Goal: Task Accomplishment & Management: Manage account settings

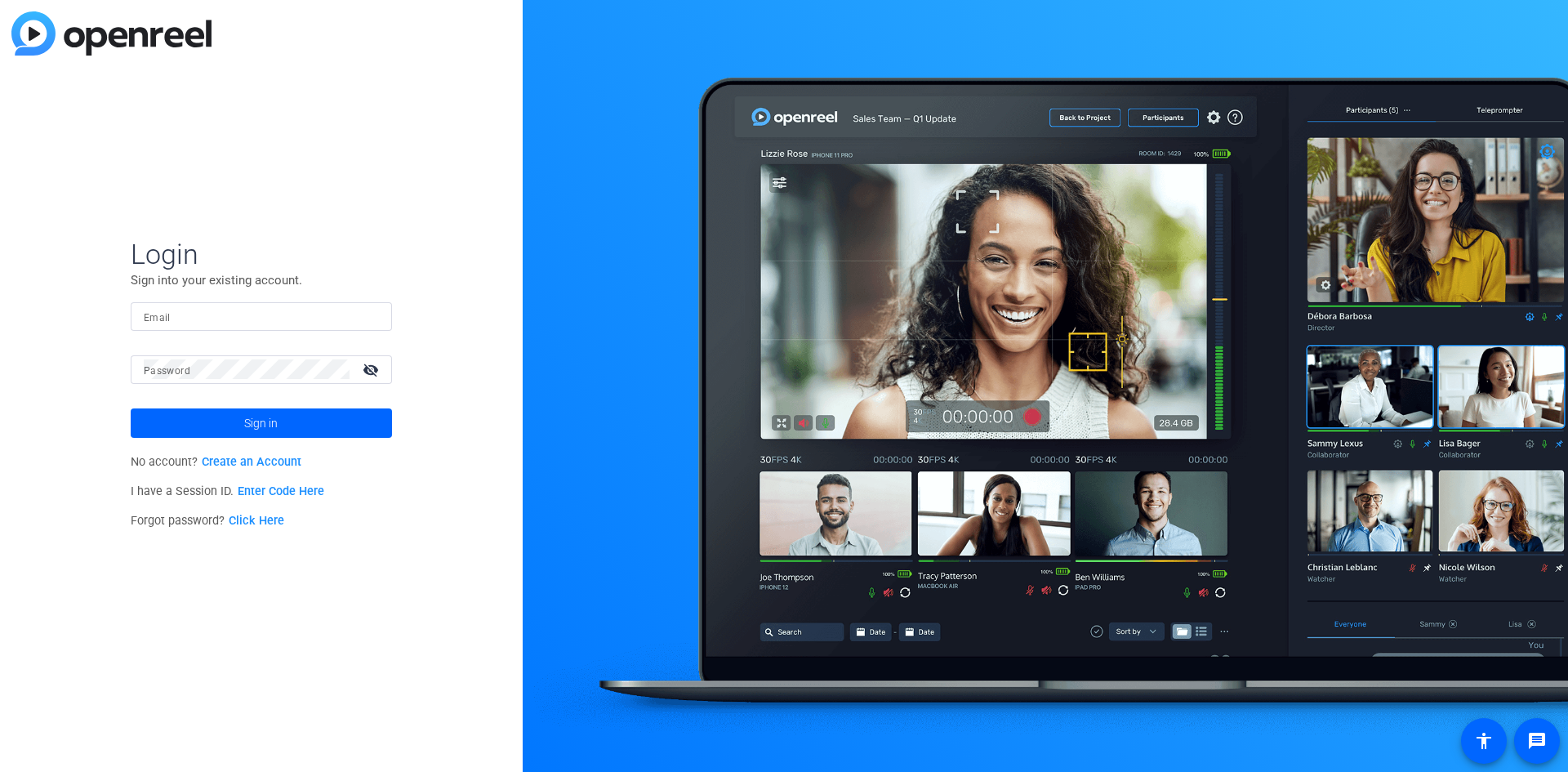
click at [200, 306] on div at bounding box center [261, 316] width 236 height 29
click at [241, 311] on input "[PERSON_NAME][EMAIL_ADDRESS][PERSON_NAME][DOMAIN_NAME]" at bounding box center [261, 316] width 236 height 19
type input "[PERSON_NAME][EMAIL_ADDRESS][PERSON_NAME][DOMAIN_NAME]"
click at [130, 408] on button "Sign in" at bounding box center [261, 422] width 261 height 30
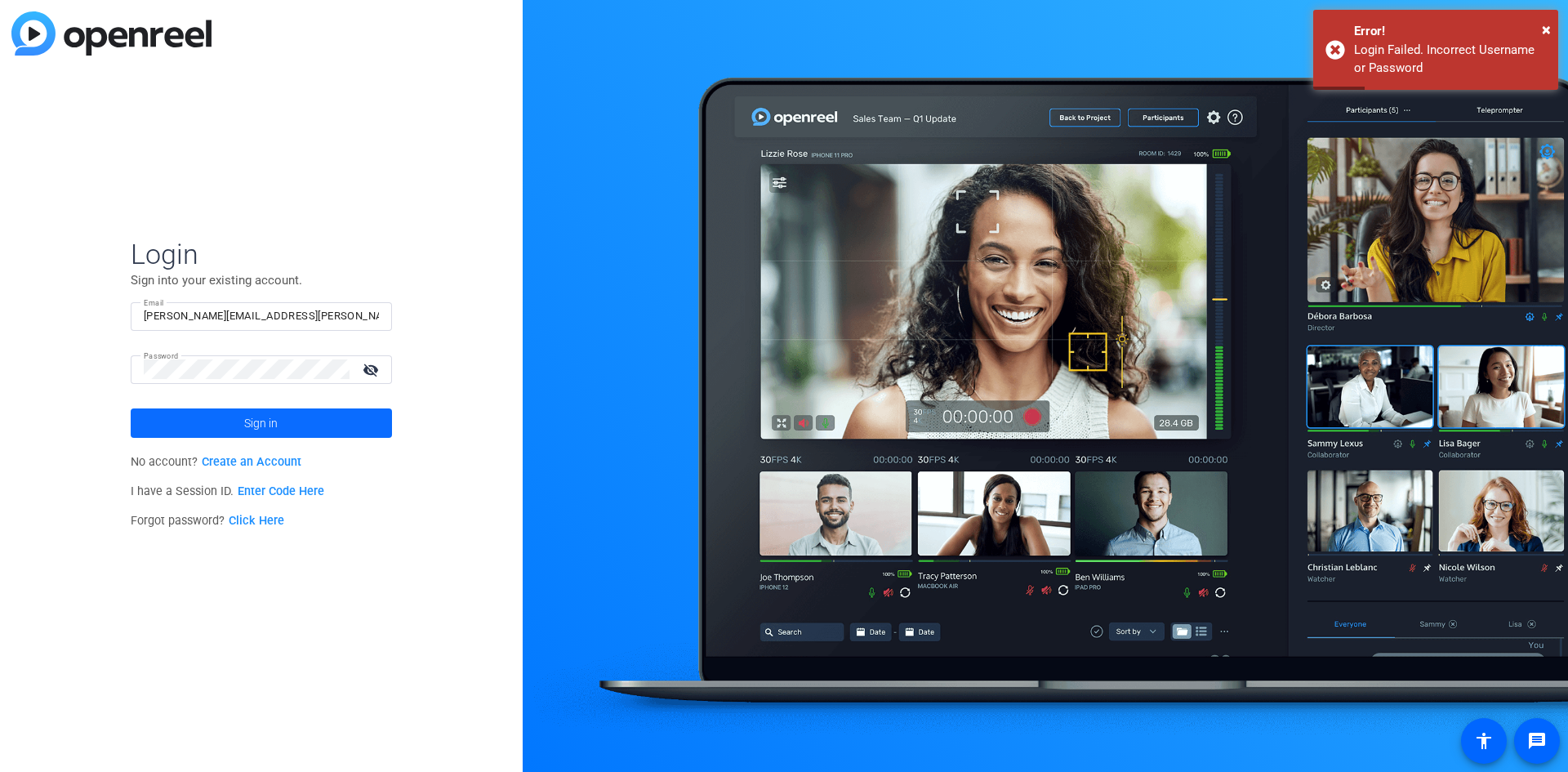
click at [271, 419] on span "Sign in" at bounding box center [261, 422] width 34 height 41
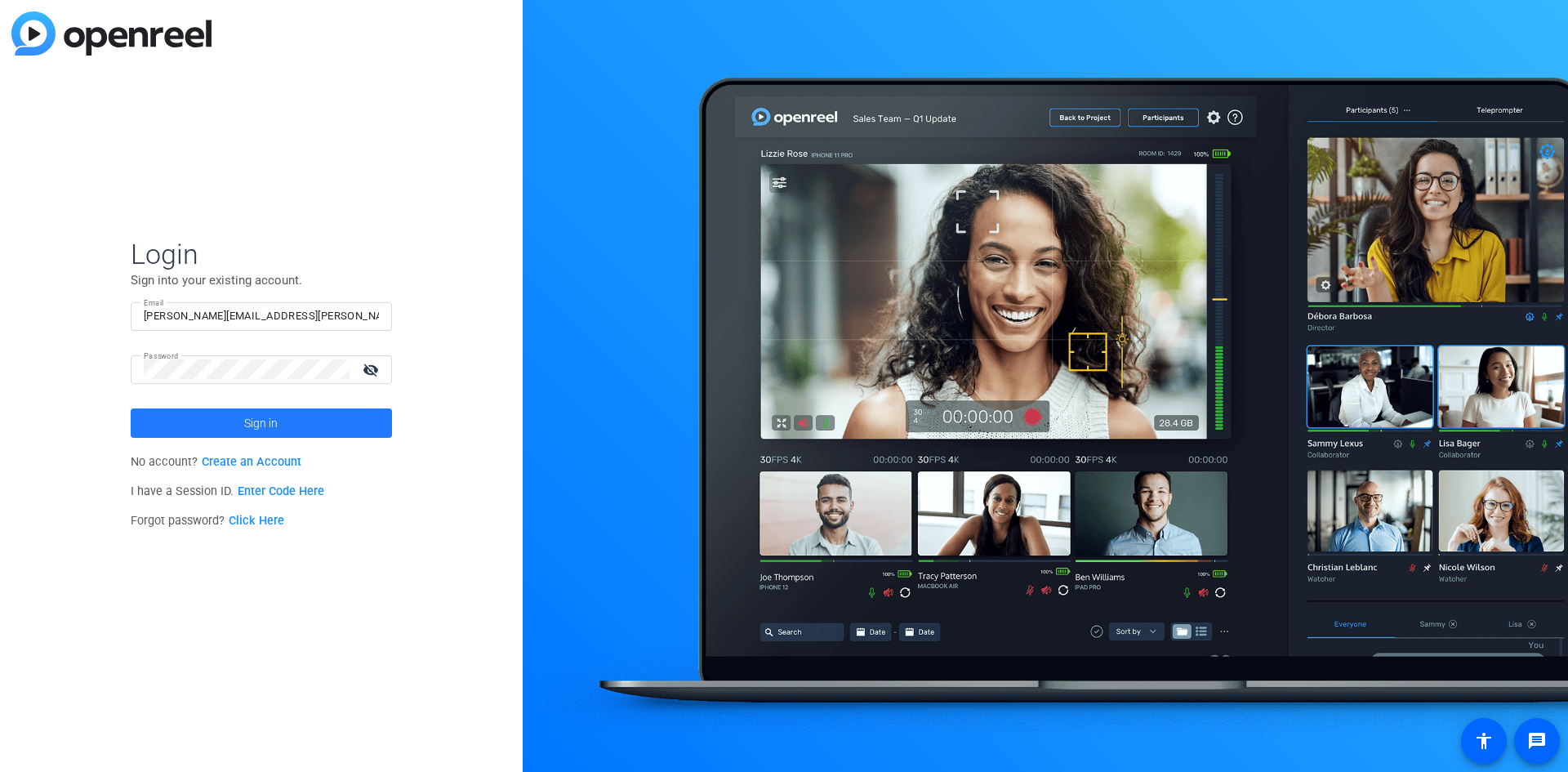
click at [301, 424] on span at bounding box center [261, 422] width 261 height 39
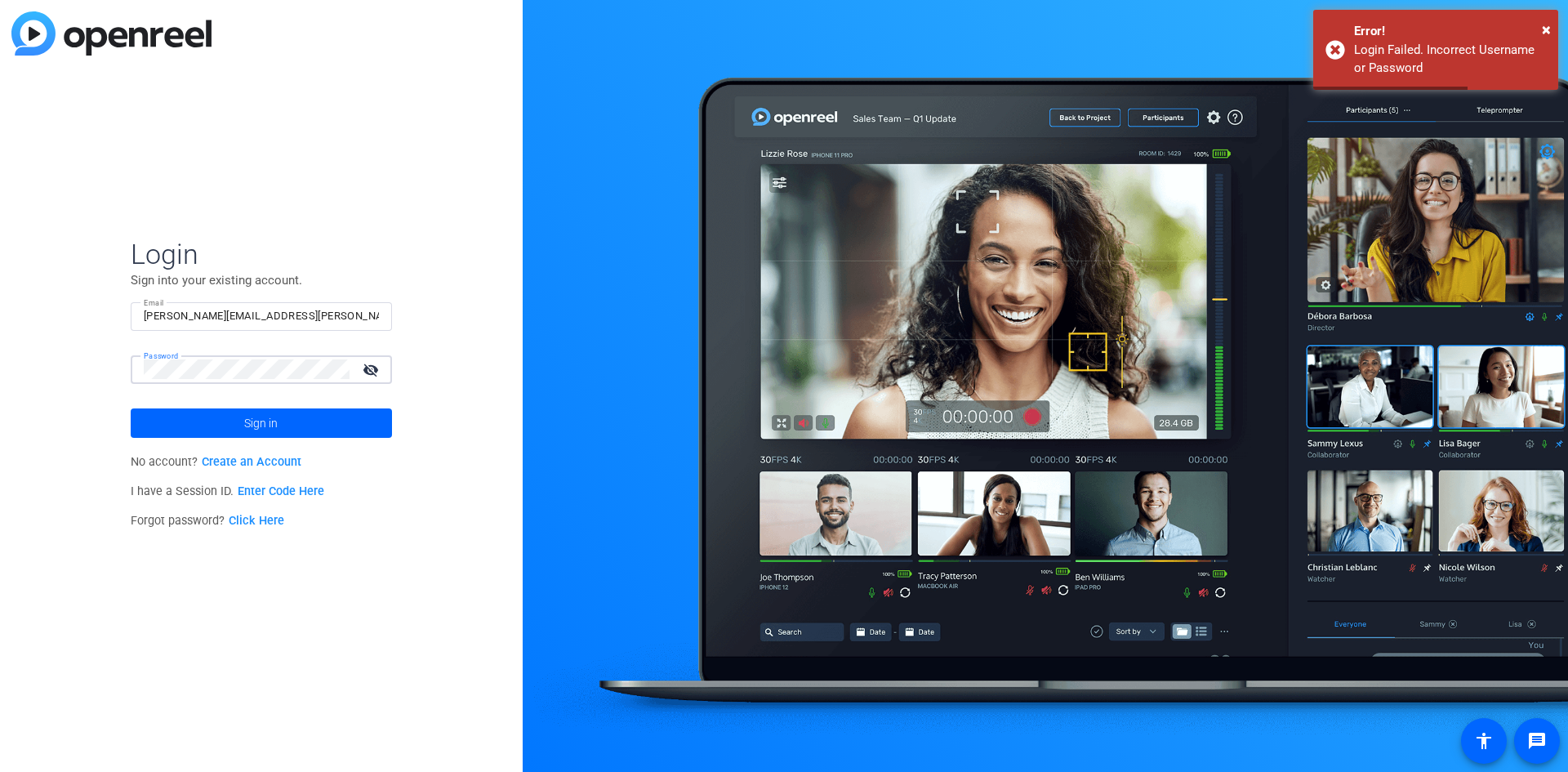
click at [0, 322] on html "Accessibility Screen-Reader Guide, Feedback, and Issue Reporting | New window L…" at bounding box center [784, 386] width 1568 height 772
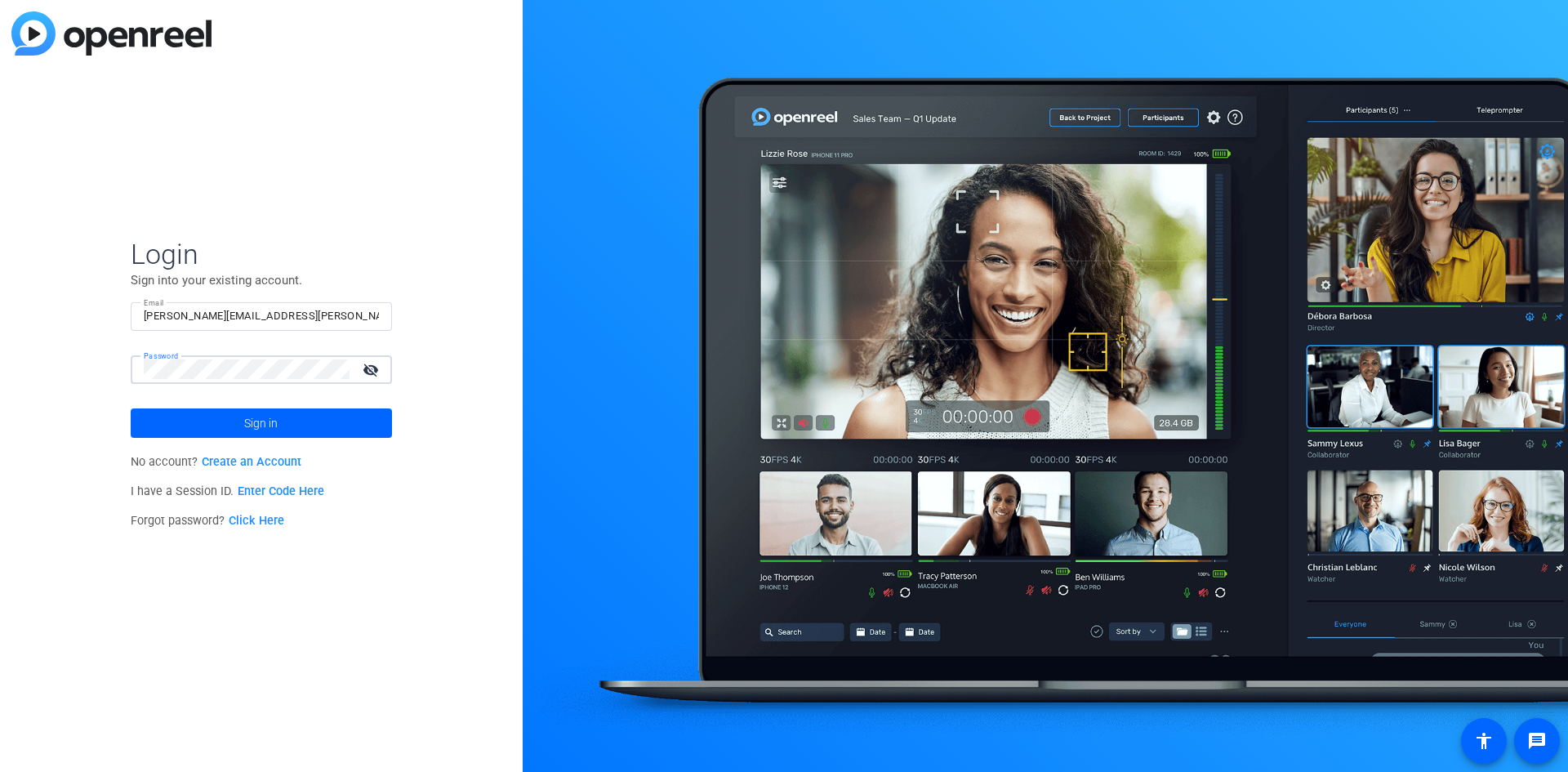
click at [130, 408] on button "Sign in" at bounding box center [261, 422] width 261 height 30
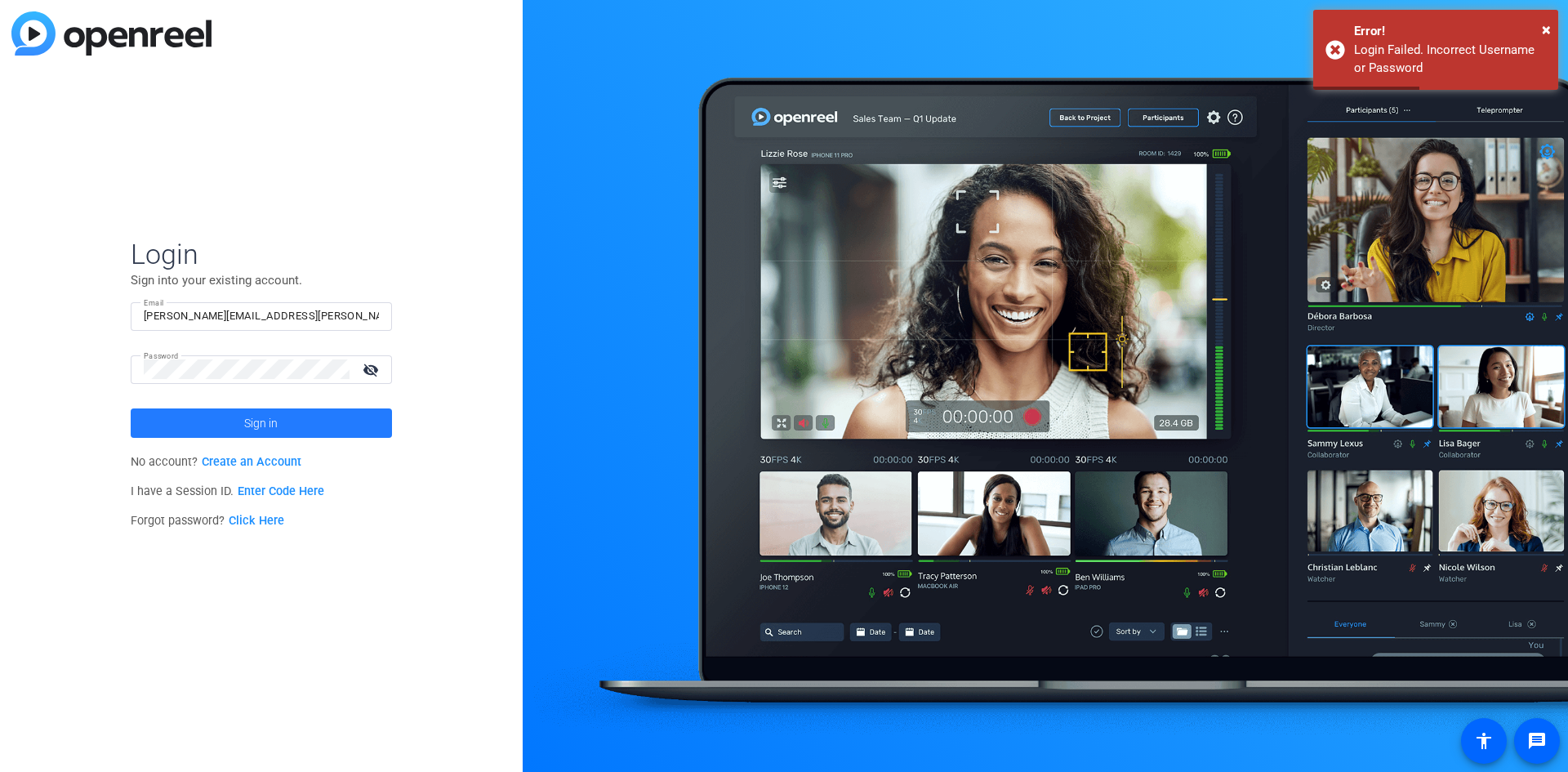
click at [247, 425] on span "Sign in" at bounding box center [261, 422] width 34 height 41
click at [0, 224] on html "Accessibility Screen-Reader Guide, Feedback, and Issue Reporting | New window L…" at bounding box center [784, 386] width 1568 height 772
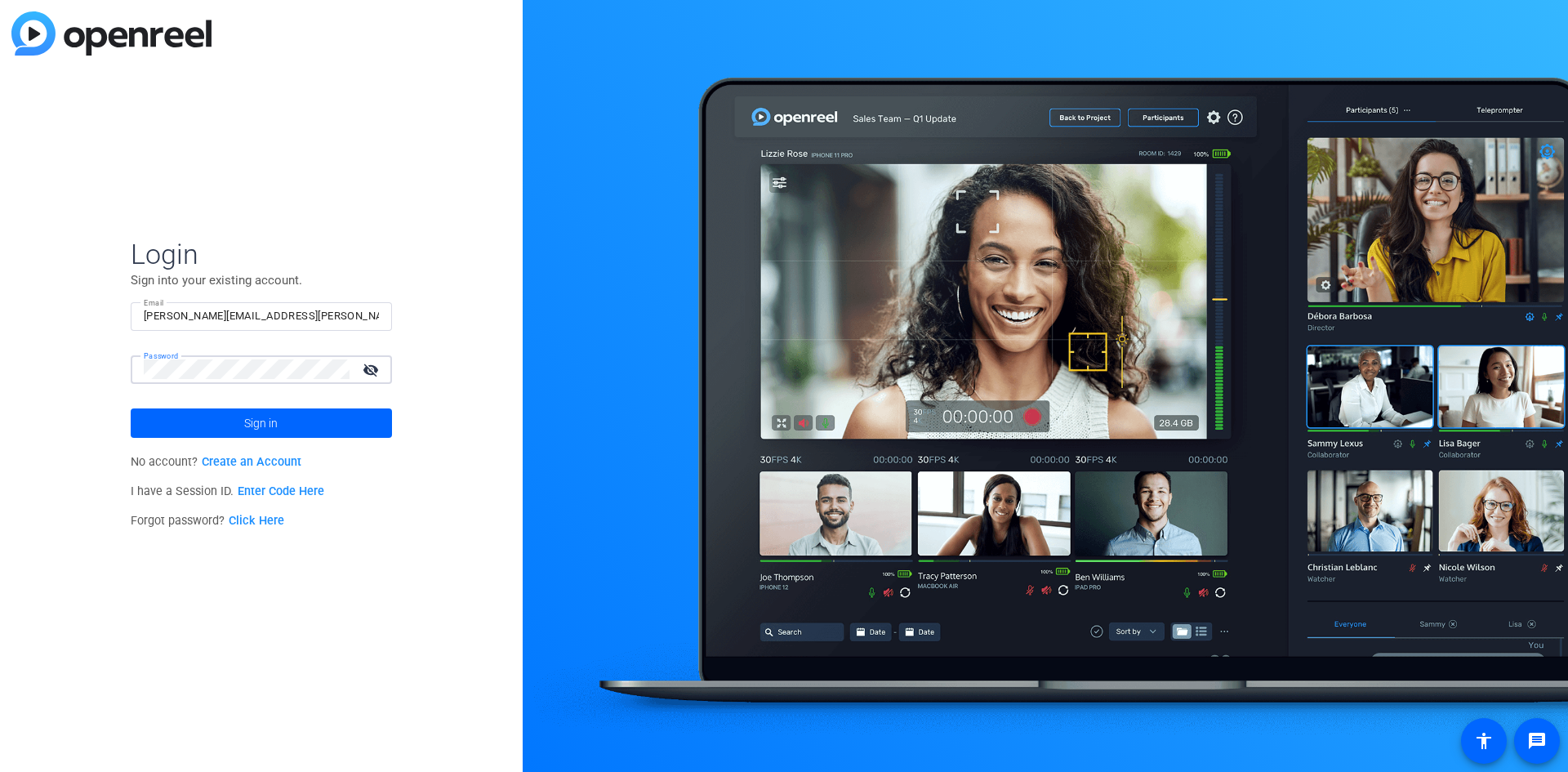
click at [130, 408] on button "Sign in" at bounding box center [261, 422] width 261 height 30
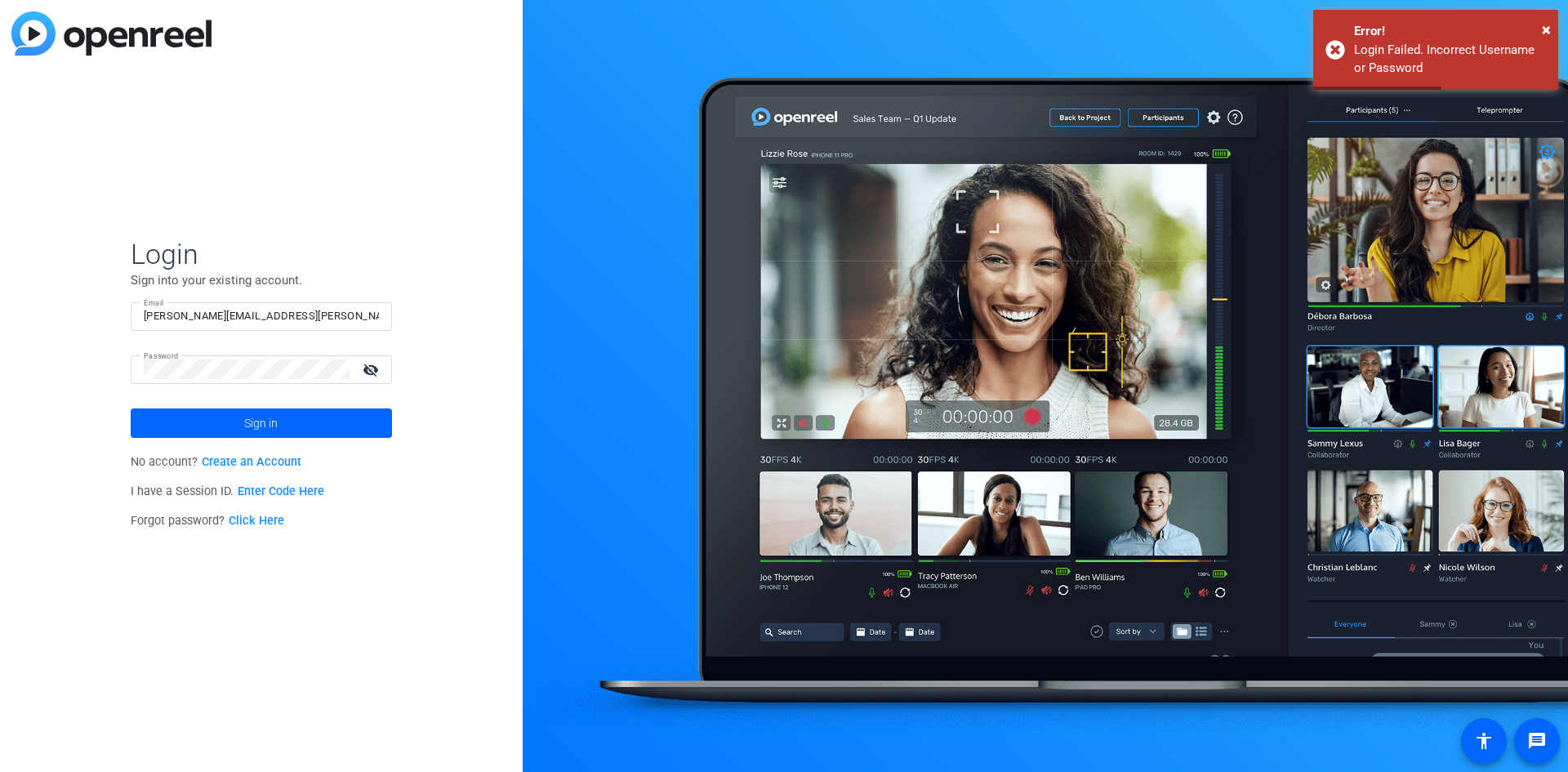
click at [258, 524] on link "Click Here" at bounding box center [257, 520] width 56 height 13
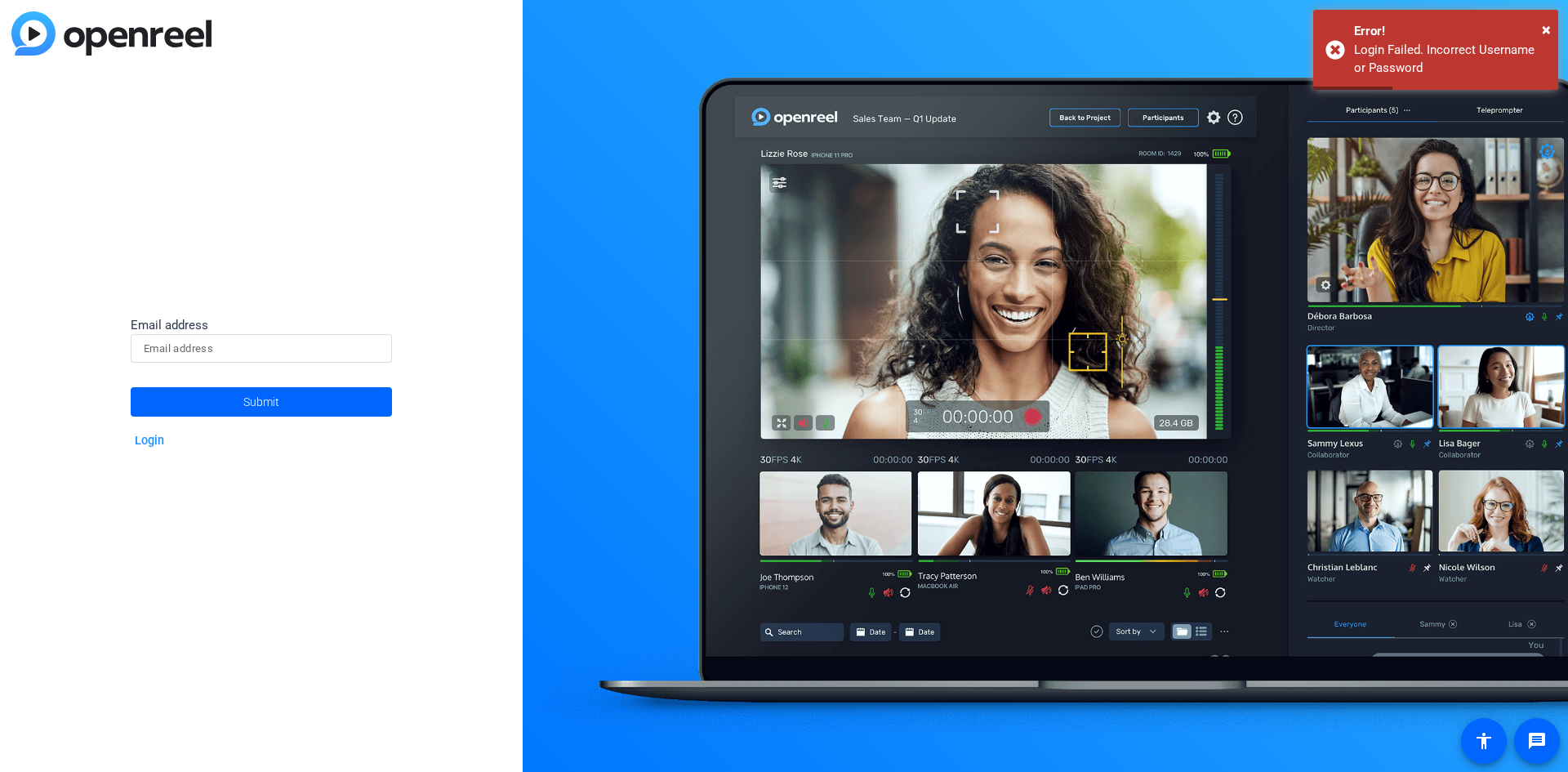
click at [216, 351] on input at bounding box center [261, 349] width 236 height 19
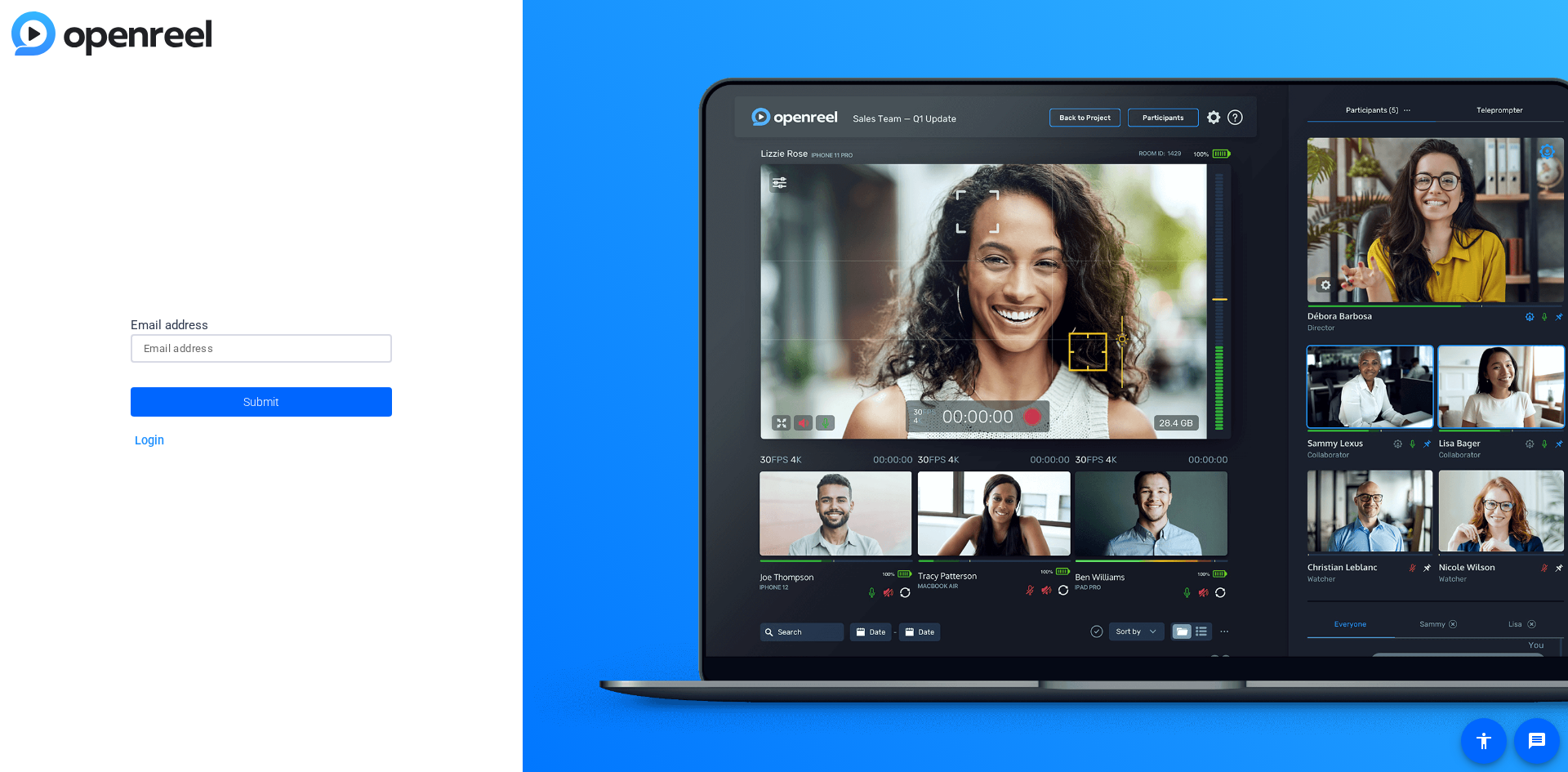
type input "[PERSON_NAME][EMAIL_ADDRESS][PERSON_NAME][DOMAIN_NAME]"
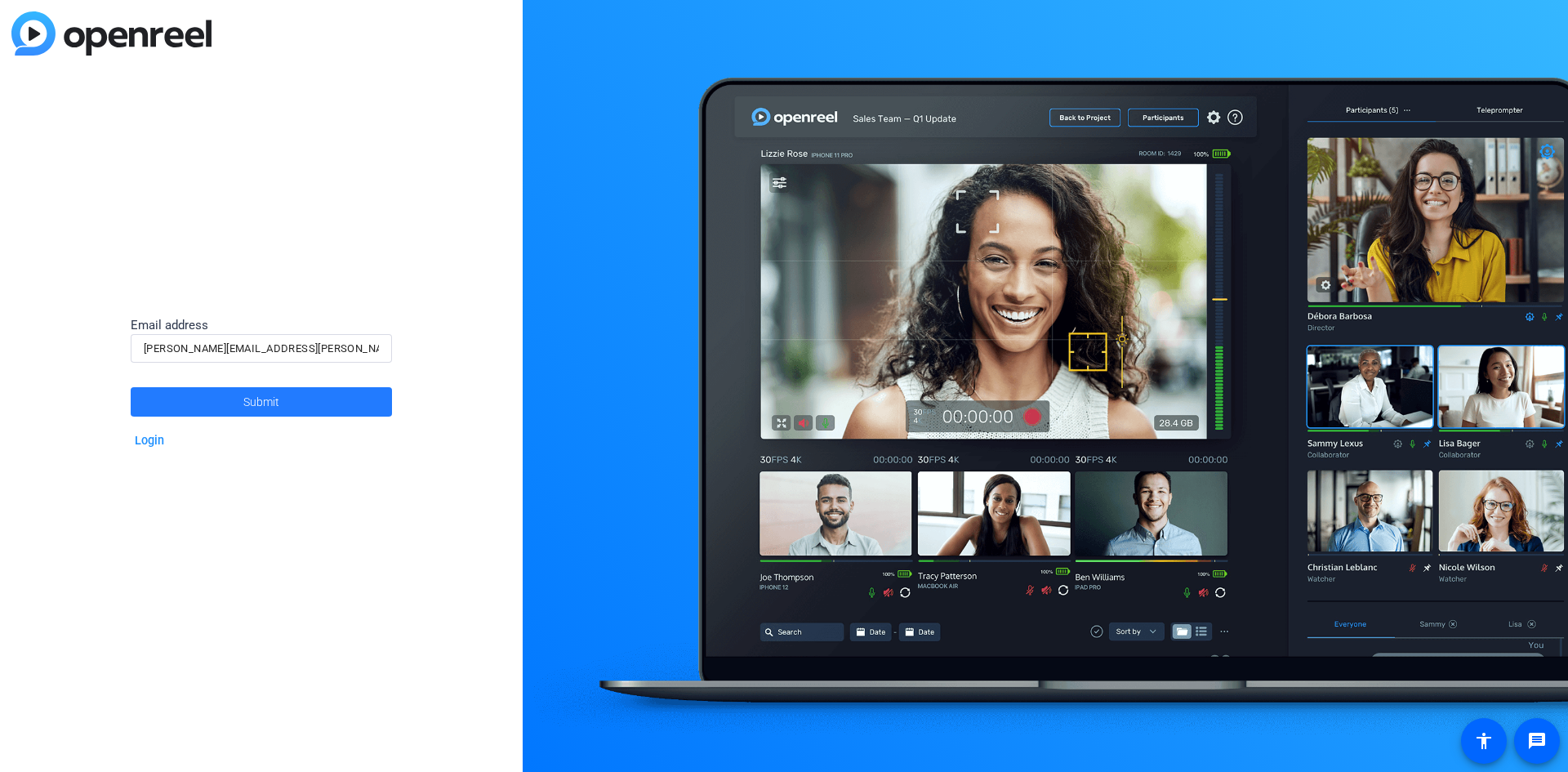
click at [246, 399] on span "Submit" at bounding box center [261, 401] width 36 height 41
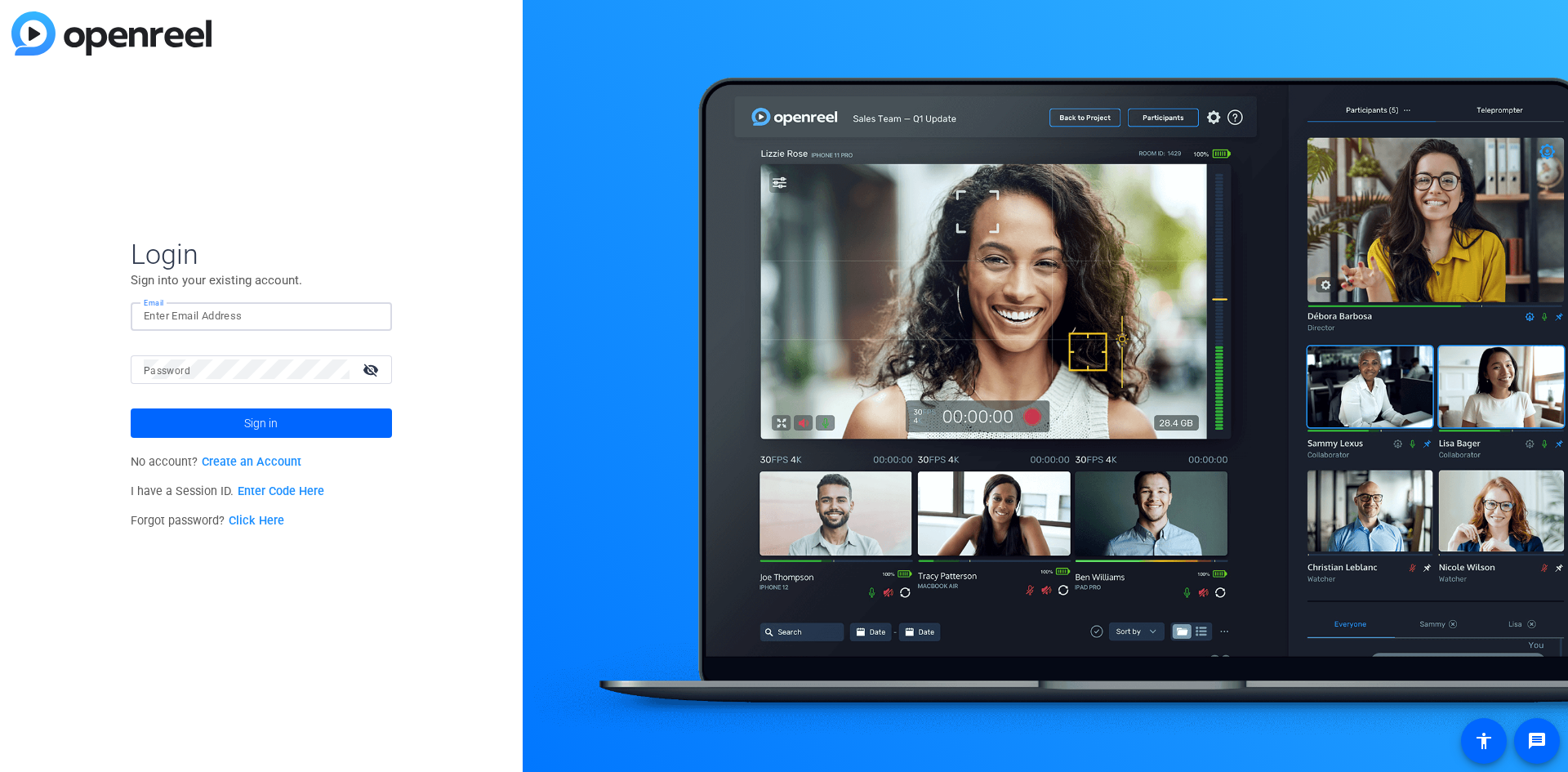
click at [186, 316] on input "Email" at bounding box center [261, 316] width 236 height 19
drag, startPoint x: 196, startPoint y: 612, endPoint x: 263, endPoint y: 568, distance: 80.2
click at [224, 602] on div "Login Sign into your existing account. Email Password visibility_off Sign in No…" at bounding box center [261, 386] width 523 height 772
click at [262, 518] on link "Click Here" at bounding box center [257, 520] width 56 height 13
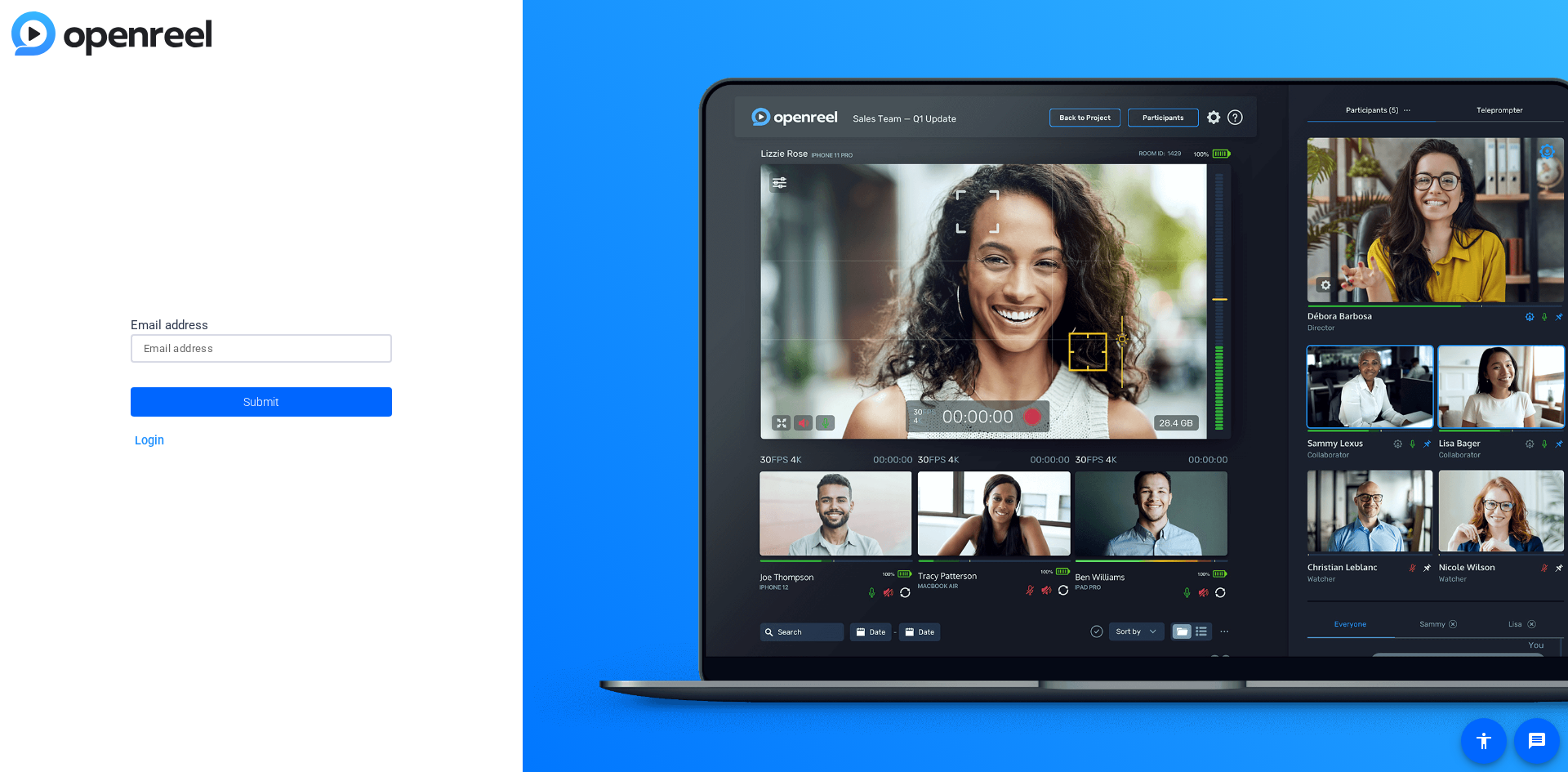
click at [179, 345] on input at bounding box center [261, 349] width 236 height 19
type input "[PERSON_NAME][EMAIL_ADDRESS][PERSON_NAME][DOMAIN_NAME]"
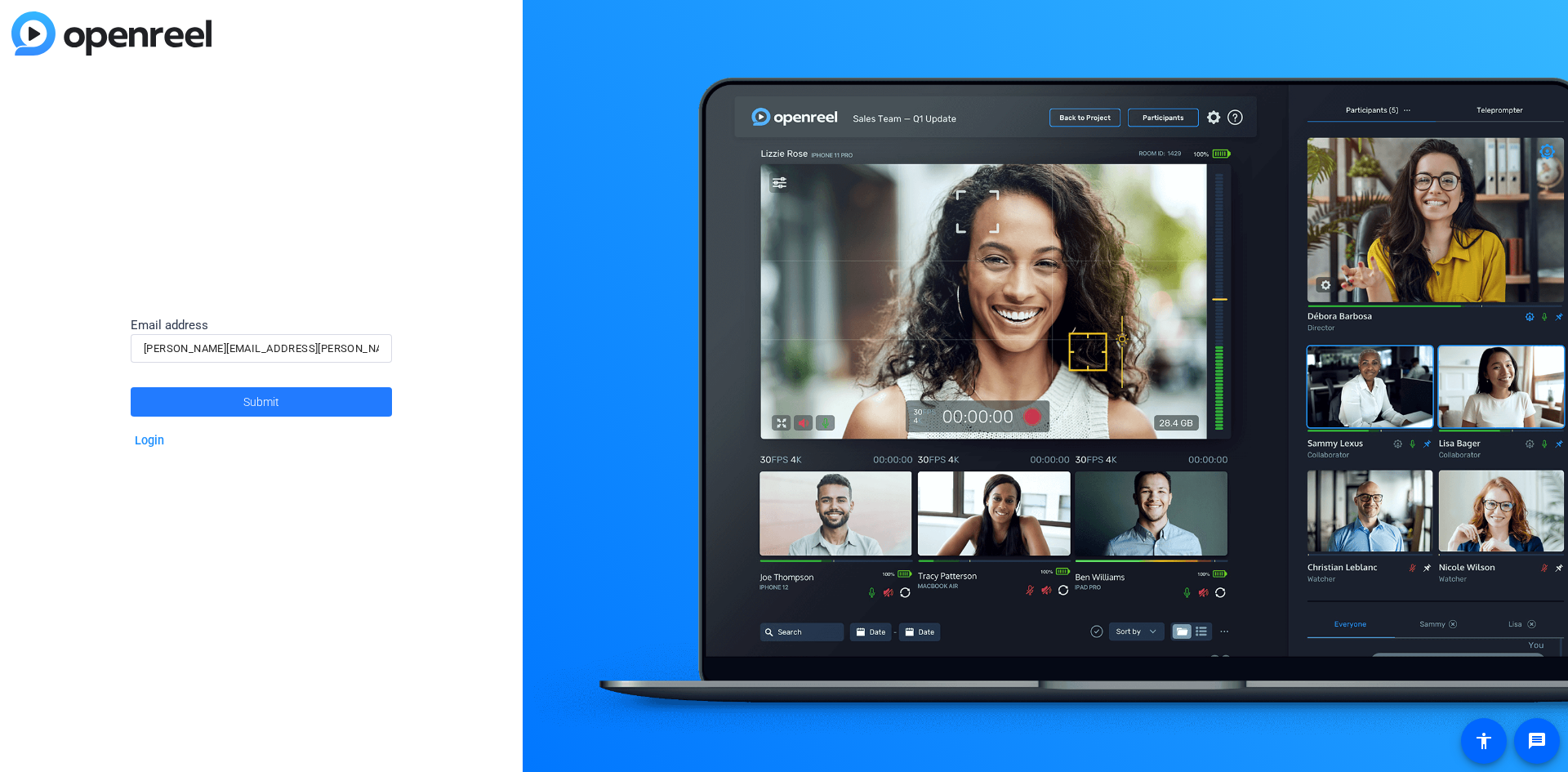
click at [242, 399] on span at bounding box center [261, 401] width 261 height 39
